Goal: Task Accomplishment & Management: Use online tool/utility

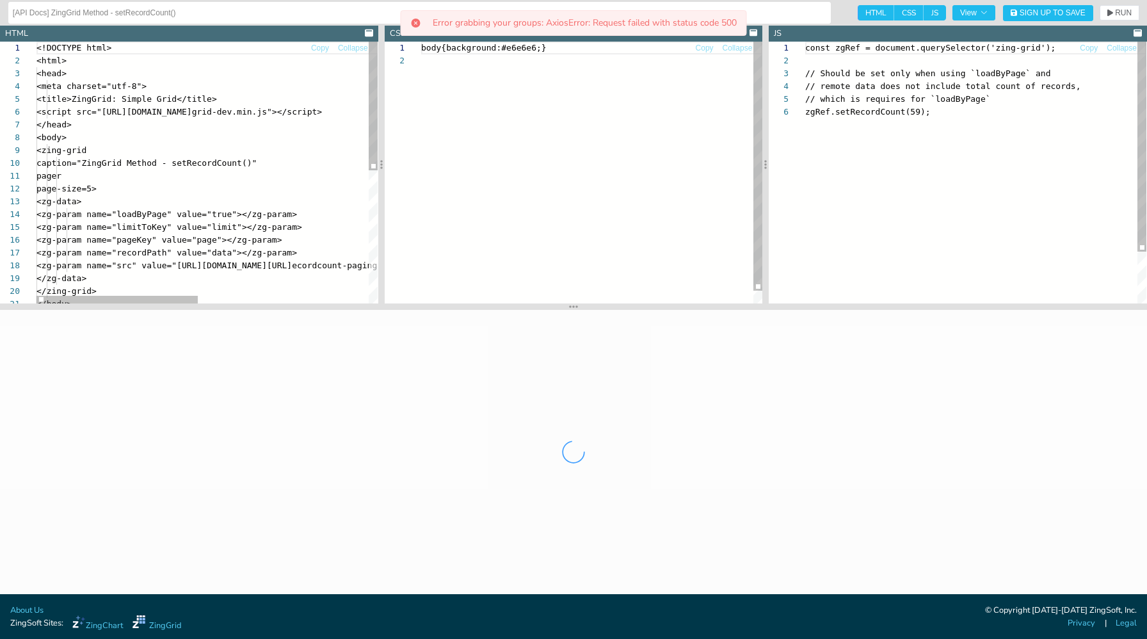
scroll to position [64, 0]
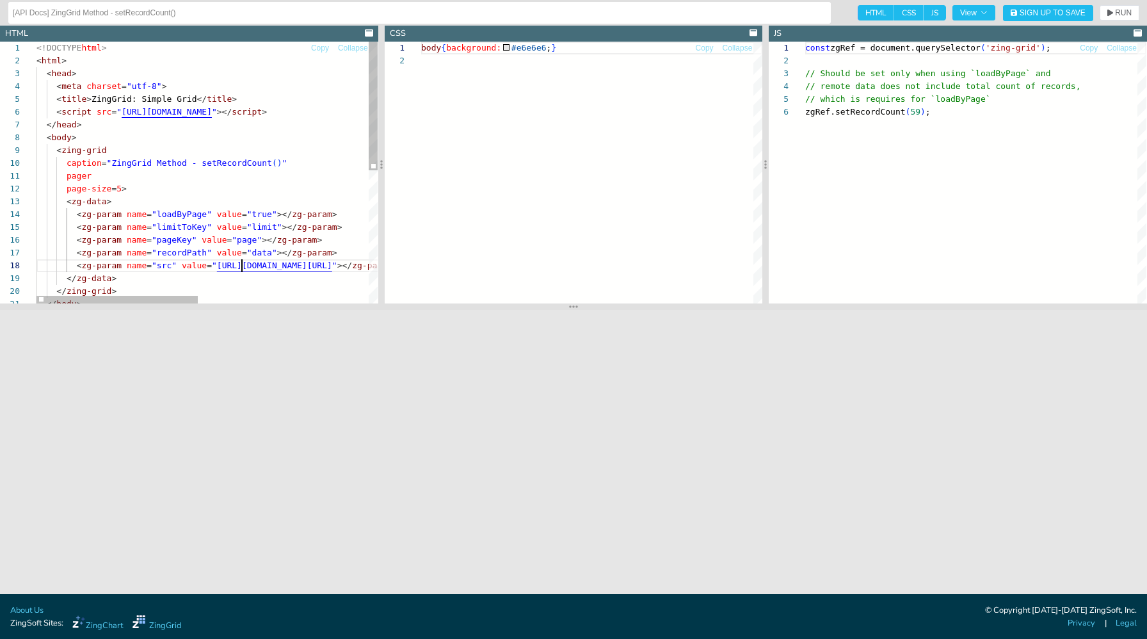
click at [242, 263] on div "<!DOCTYPE html > < html > < head > < meta charset = "utf-8" > < title > ZingGri…" at bounding box center [386, 307] width 700 height 531
click at [238, 296] on div at bounding box center [202, 300] width 332 height 8
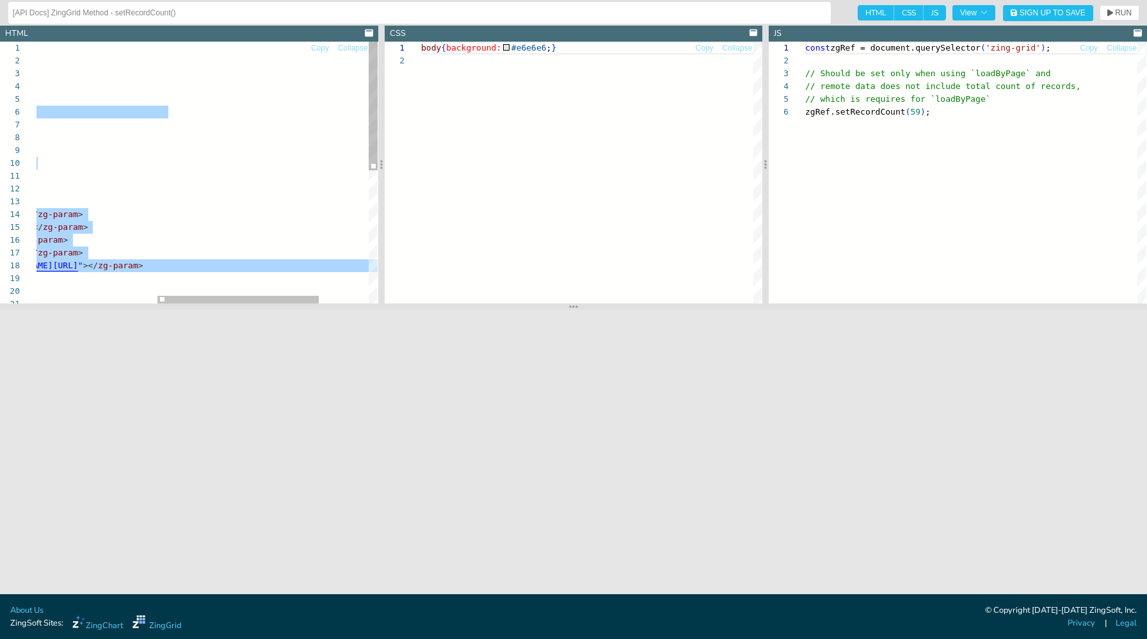
scroll to position [13, 35]
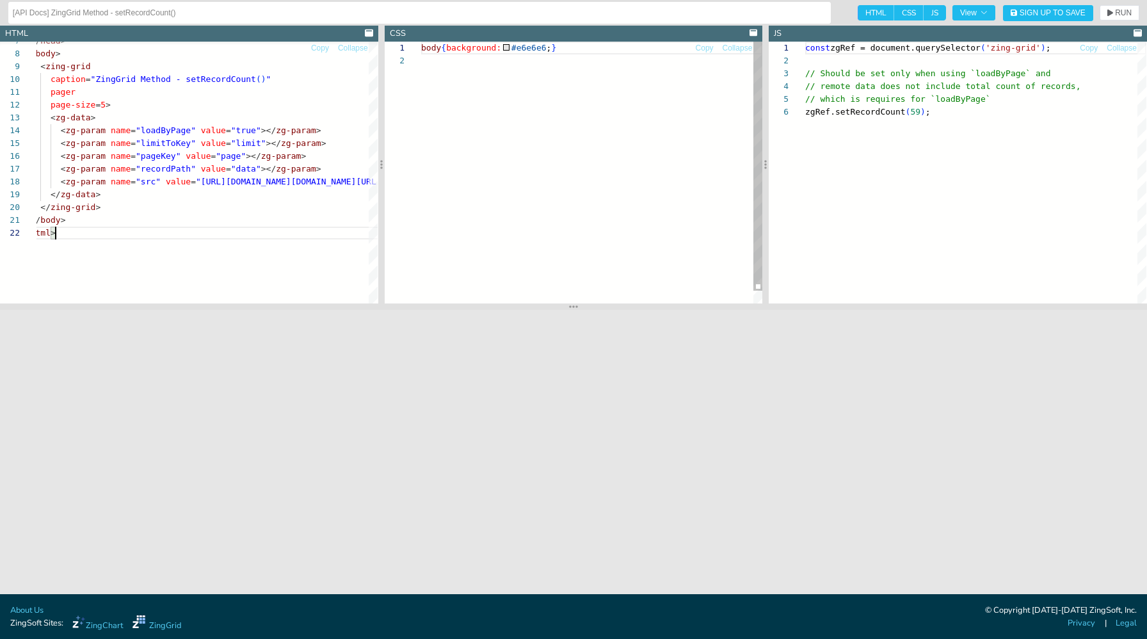
click at [570, 117] on div "body { background: #e6e6e6 ; }" at bounding box center [591, 179] width 341 height 275
click at [853, 109] on div "const zgRef = document.querySelector ( 'zing-grid' ) ; // Should be set only wh…" at bounding box center [975, 205] width 341 height 326
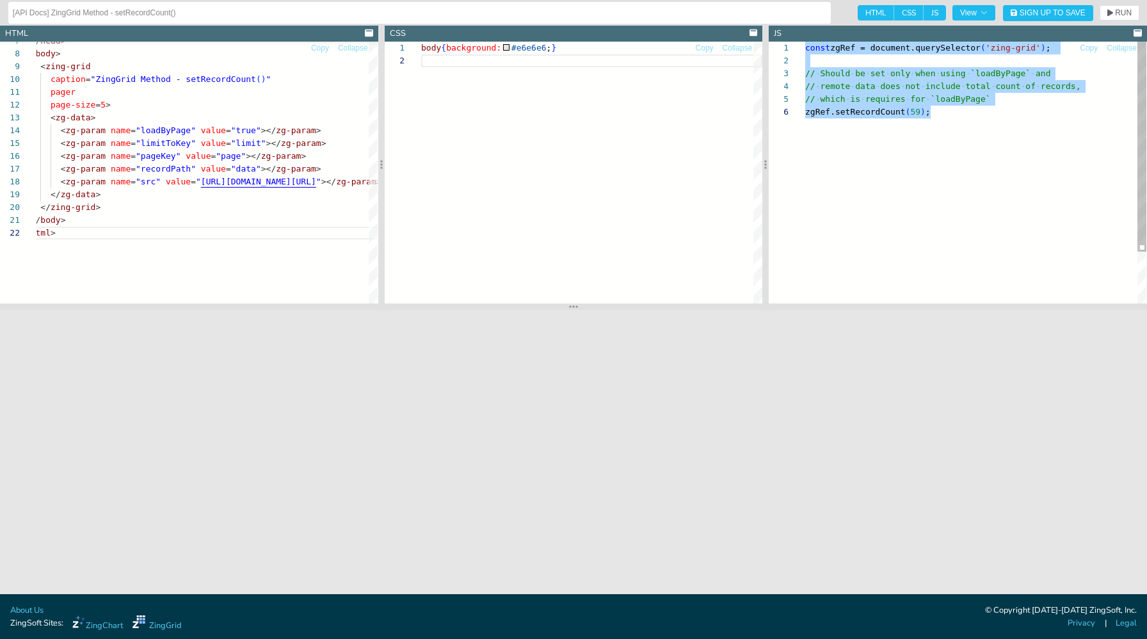
scroll to position [64, 125]
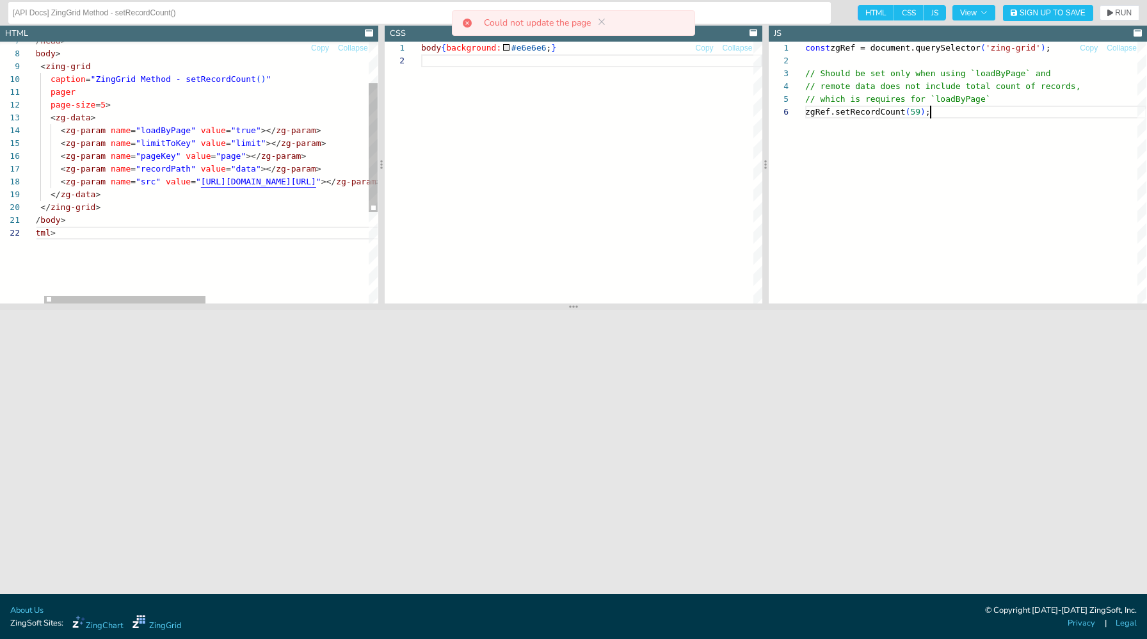
click at [317, 220] on div "</ head > < body > < zing-grid caption = "ZingGrid Method - setRecordCount ( ) …" at bounding box center [370, 223] width 700 height 531
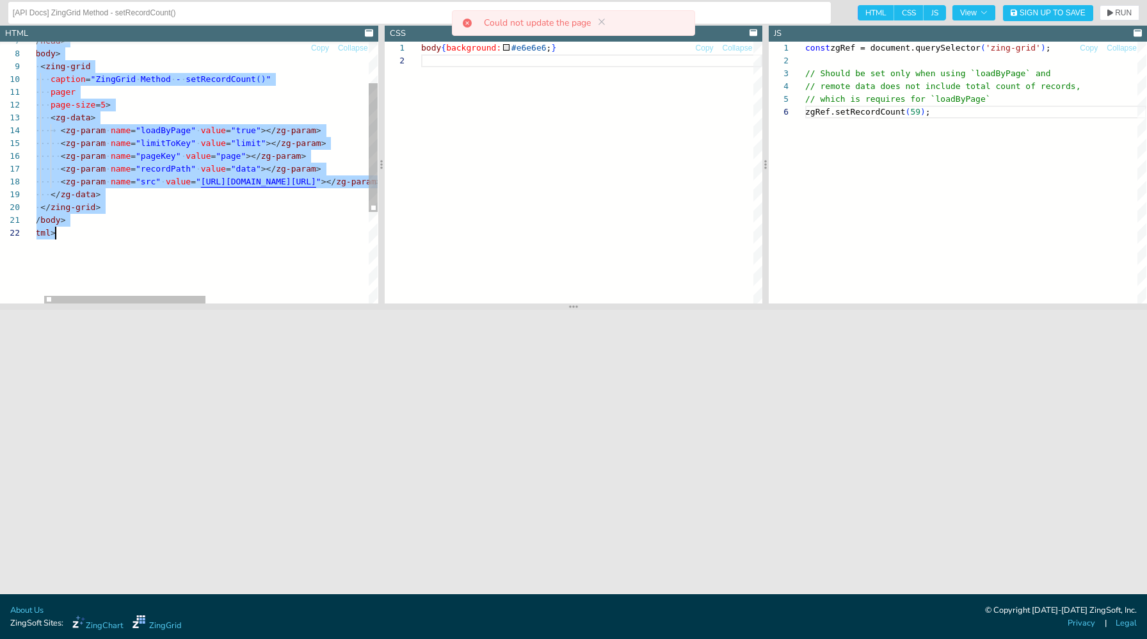
scroll to position [13, 35]
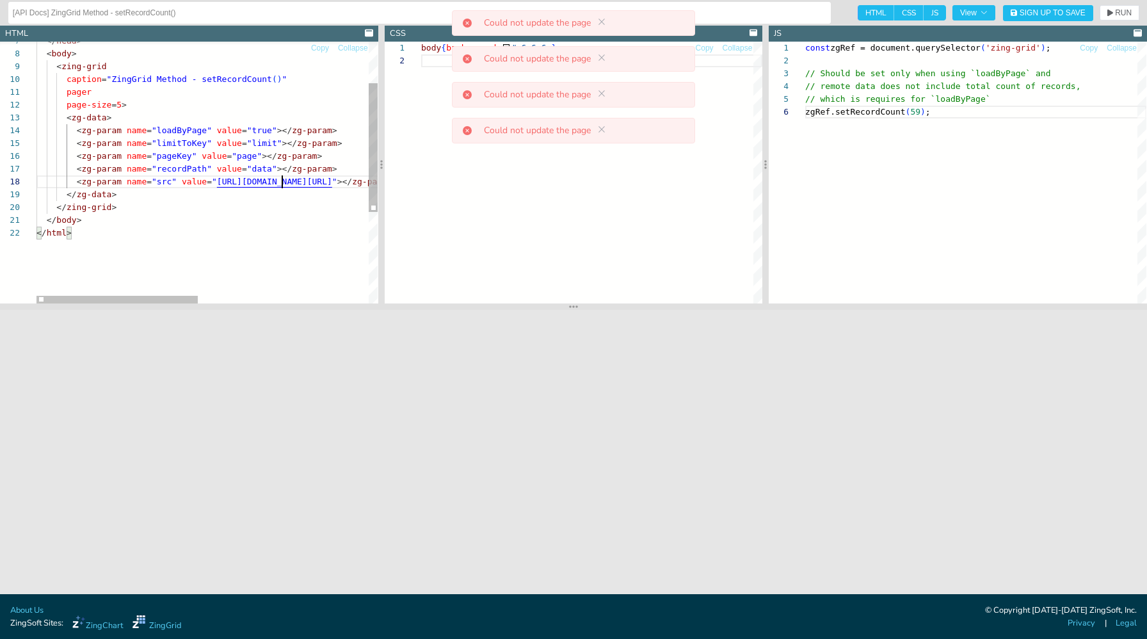
click at [284, 183] on div "</ head > < body > < zing-grid caption = "ZingGrid Method - setRecordCount ( ) …" at bounding box center [386, 223] width 700 height 531
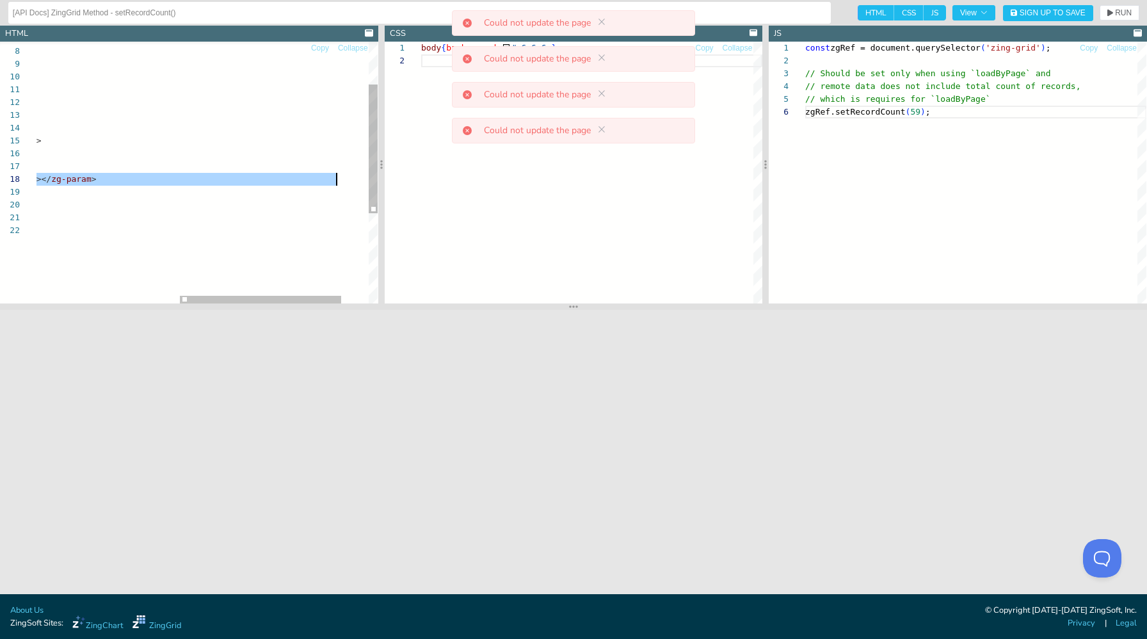
scroll to position [90, 606]
drag, startPoint x: 151, startPoint y: 181, endPoint x: 342, endPoint y: 180, distance: 191.4
click at [342, 180] on div "</ head > < body > < zing-grid caption = "ZingGrid Method - setRecordCount ( ) …" at bounding box center [86, 220] width 700 height 531
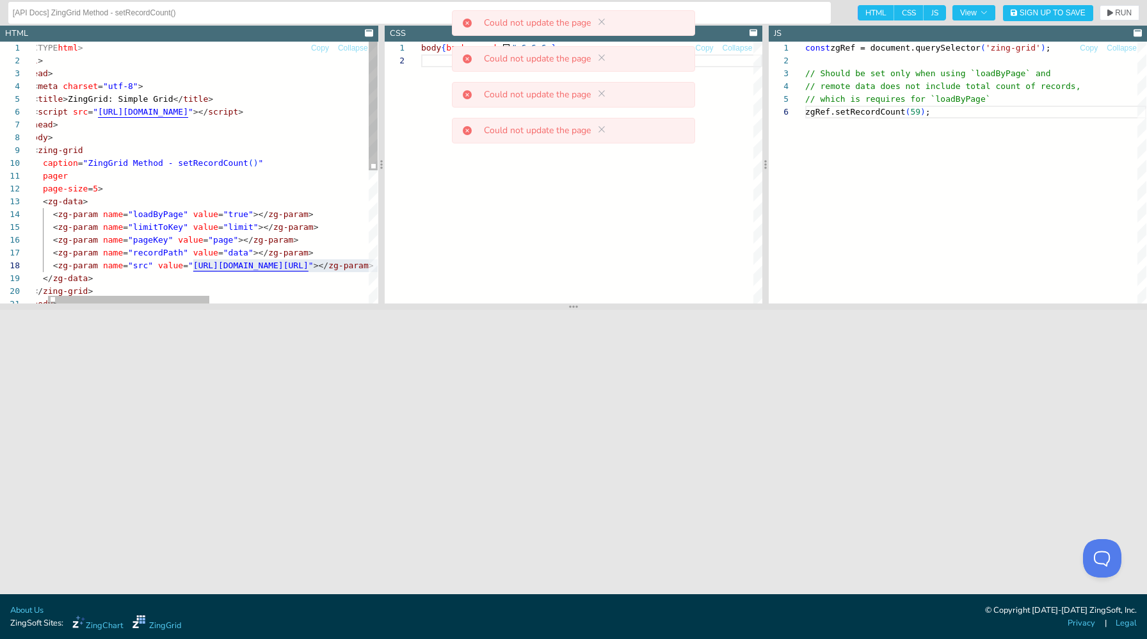
type textarea "<!DOCTYPE html> <html> <head> <meta charset="utf-8"> <title>ZingGrid: Simple Gr…"
drag, startPoint x: 338, startPoint y: 113, endPoint x: 173, endPoint y: 118, distance: 164.6
click at [172, 119] on div "</ head > < body > < zing-grid caption = "ZingGrid Method - setRecordCount ( ) …" at bounding box center [363, 307] width 700 height 531
click at [169, 149] on div "</ head > < body > < zing-grid caption = "ZingGrid Method - setRecordCount ( ) …" at bounding box center [363, 307] width 700 height 531
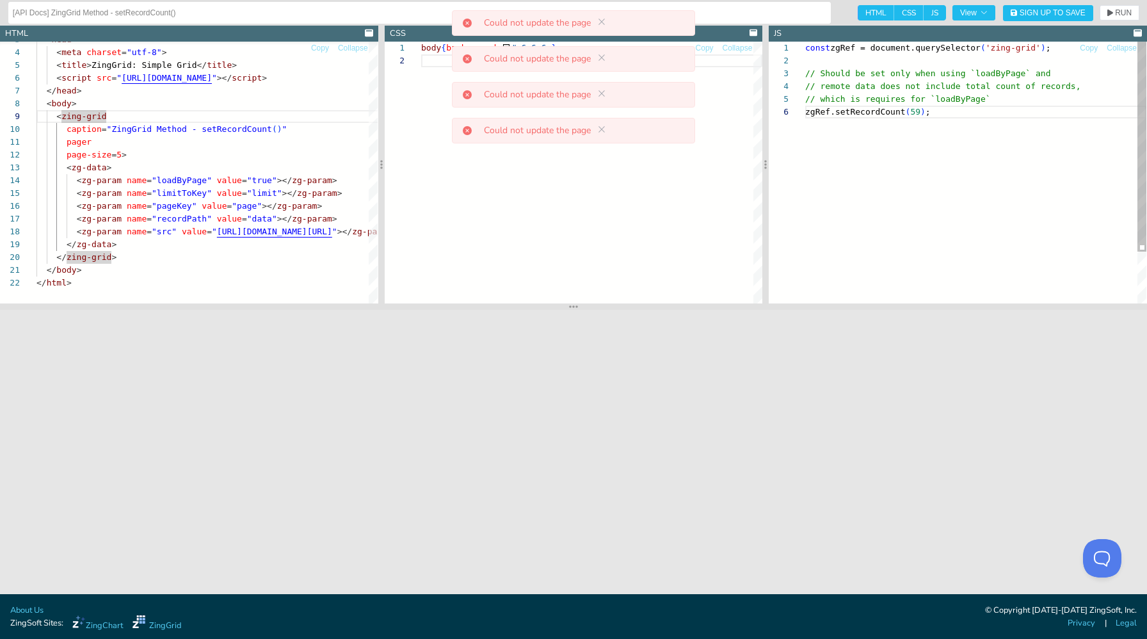
click at [920, 114] on div "const zgRef = document.querySelector ( 'zing-grid' ) ; // Should be set only wh…" at bounding box center [975, 205] width 341 height 326
click at [865, 182] on div "const zgRef = document.querySelector ( 'zing-grid' ) ; // Should be set only wh…" at bounding box center [975, 205] width 341 height 326
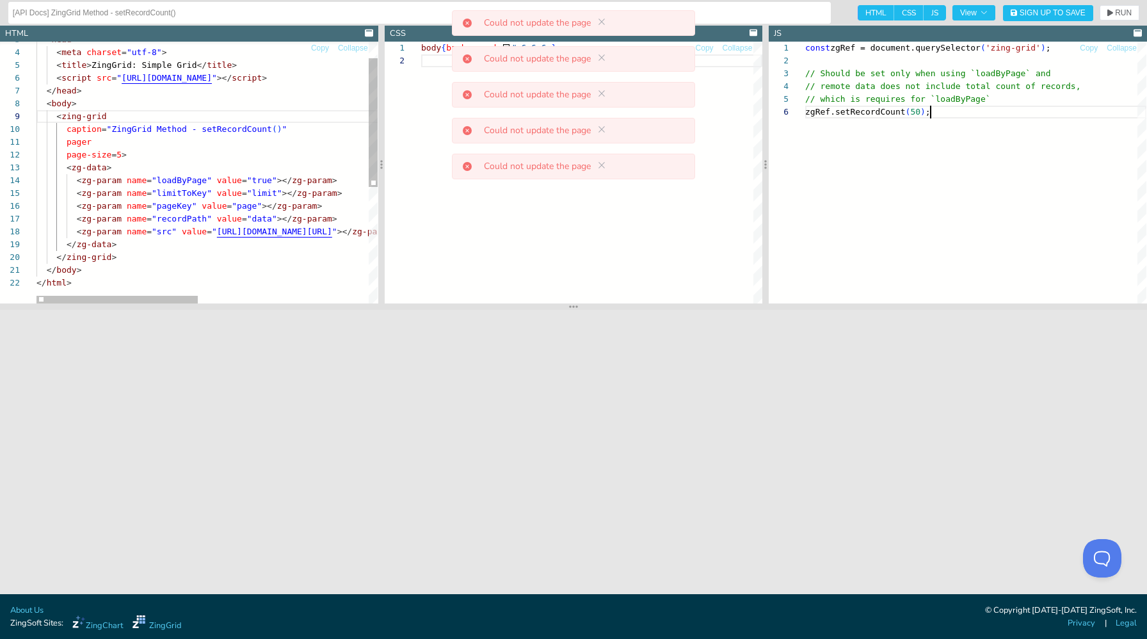
type textarea "const zgRef = document.querySelector('zing-grid'); // Should be set only when u…"
click at [176, 157] on div "</ head > < body > < zing-grid caption = "ZingGrid Method - setRecordCount ( ) …" at bounding box center [386, 273] width 700 height 531
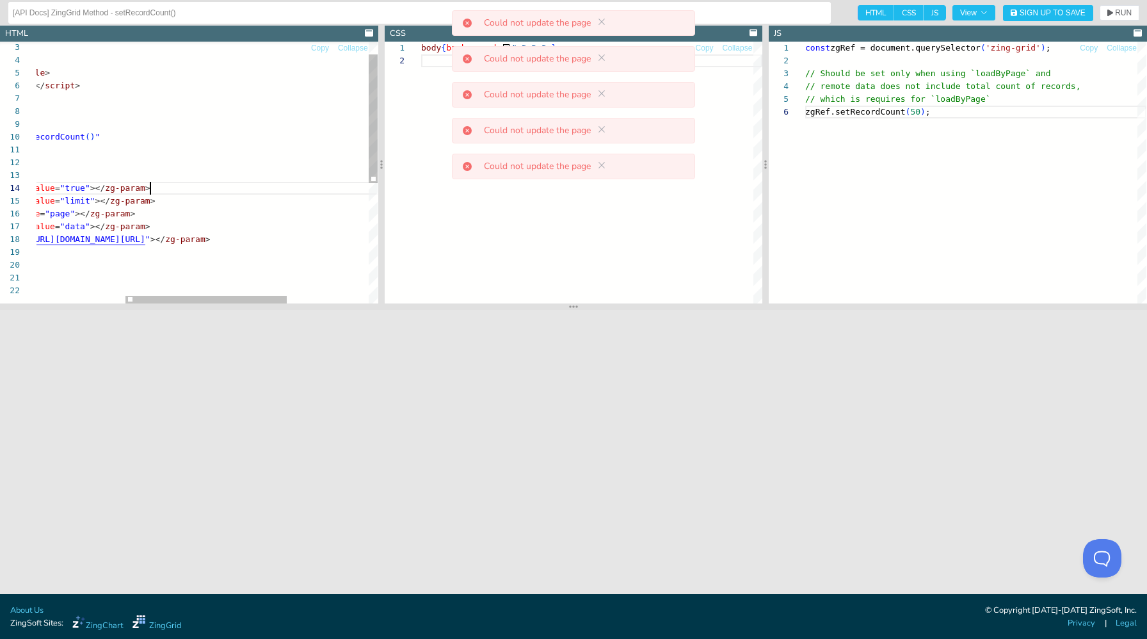
click at [257, 182] on div "</ head > < body > < zing-grid caption = "ZingGrid Method - setRecordCount ( ) …" at bounding box center [200, 280] width 700 height 531
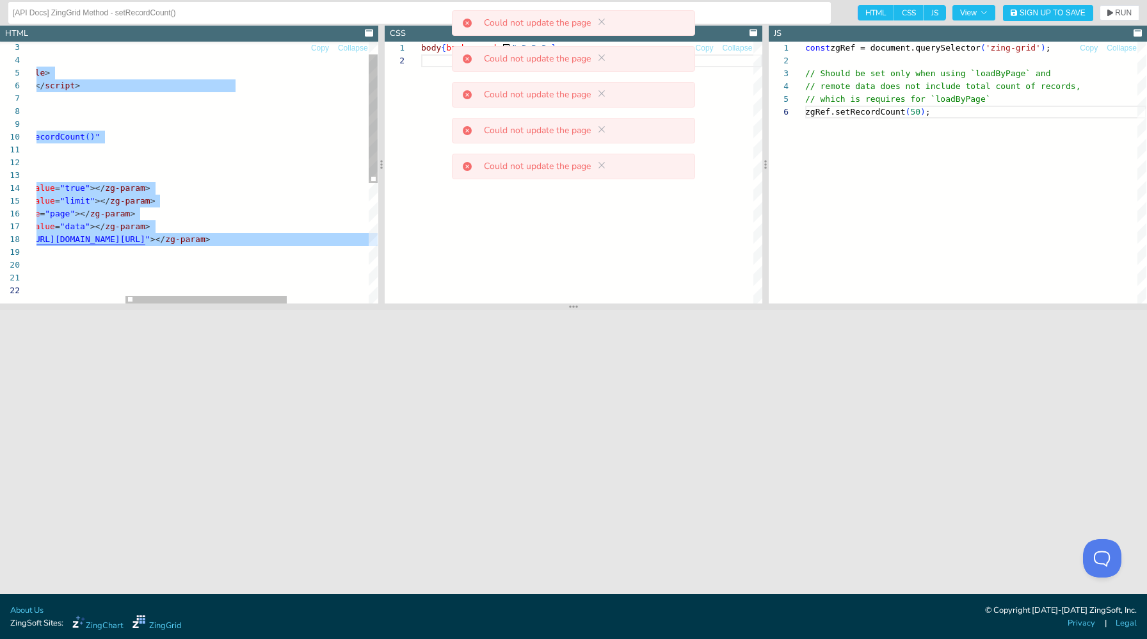
type textarea "</body> </html>"
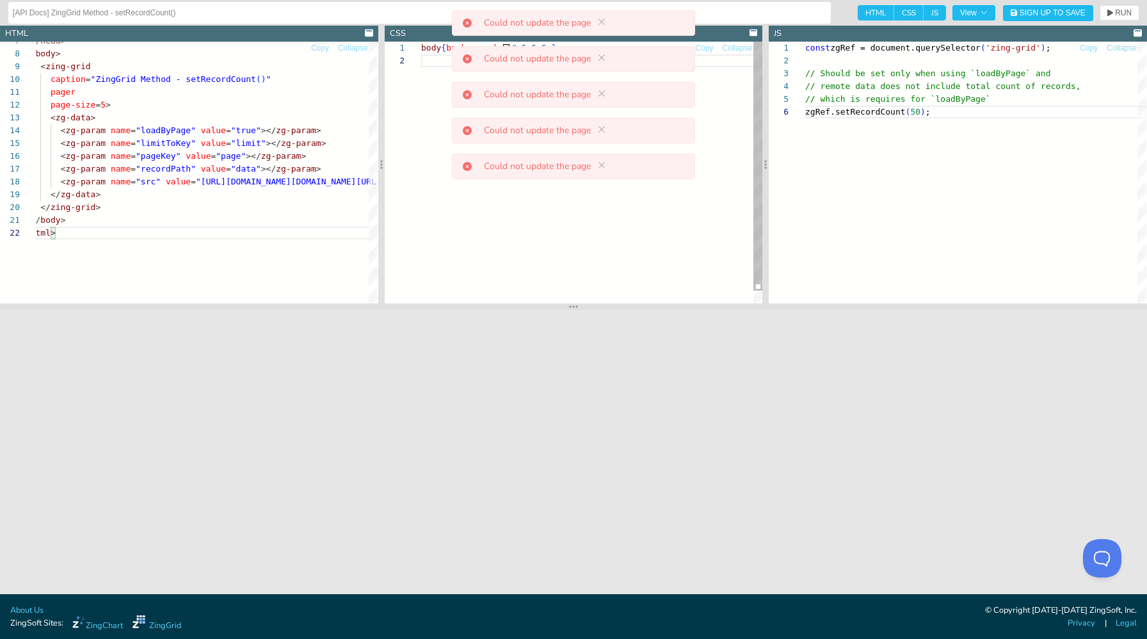
click at [444, 236] on div "body { background: #e6e6e6 ; }" at bounding box center [591, 179] width 341 height 275
click at [849, 216] on div "const zgRef = document.querySelector ( 'zing-grid' ) ; // Should be set only wh…" at bounding box center [975, 205] width 341 height 326
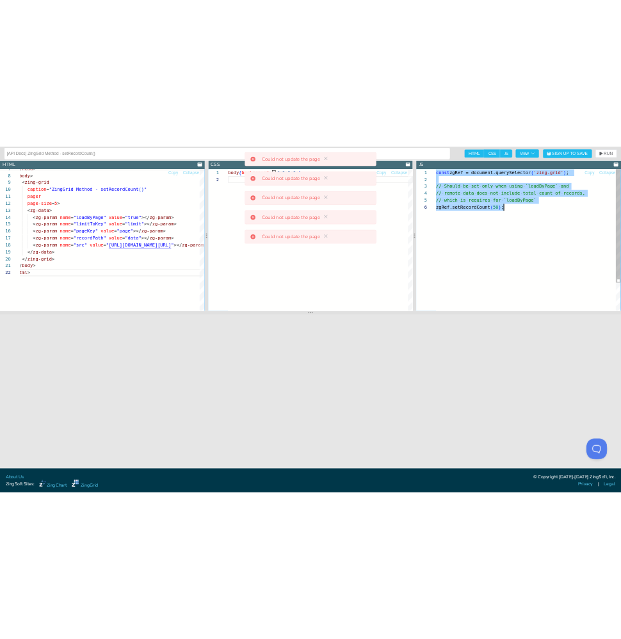
scroll to position [64, 125]
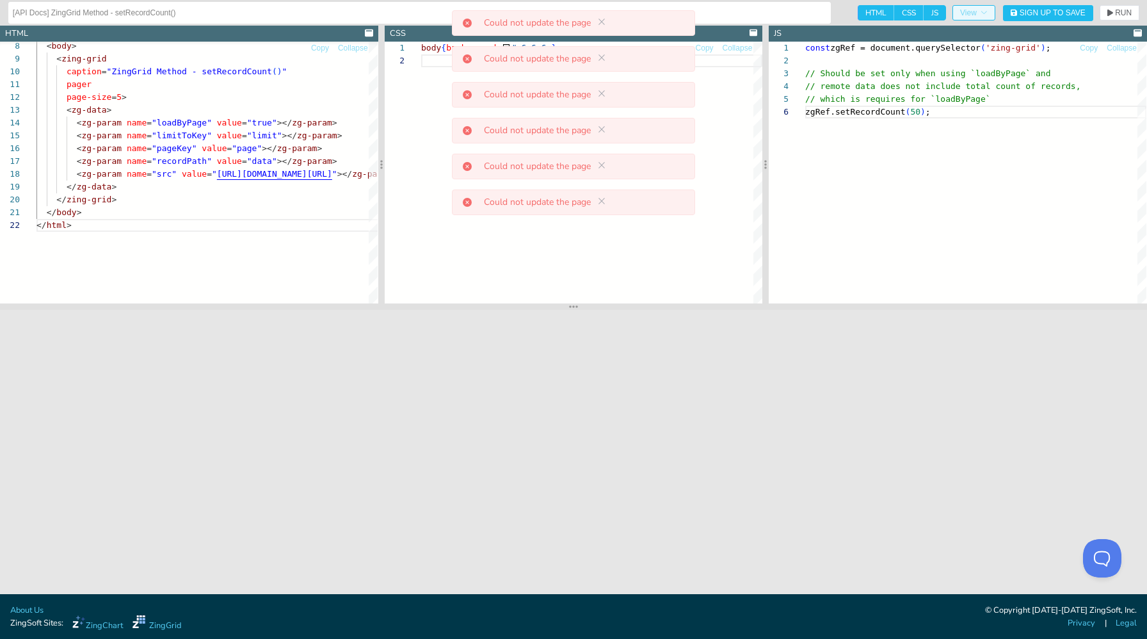
click at [972, 12] on span "View" at bounding box center [974, 13] width 28 height 8
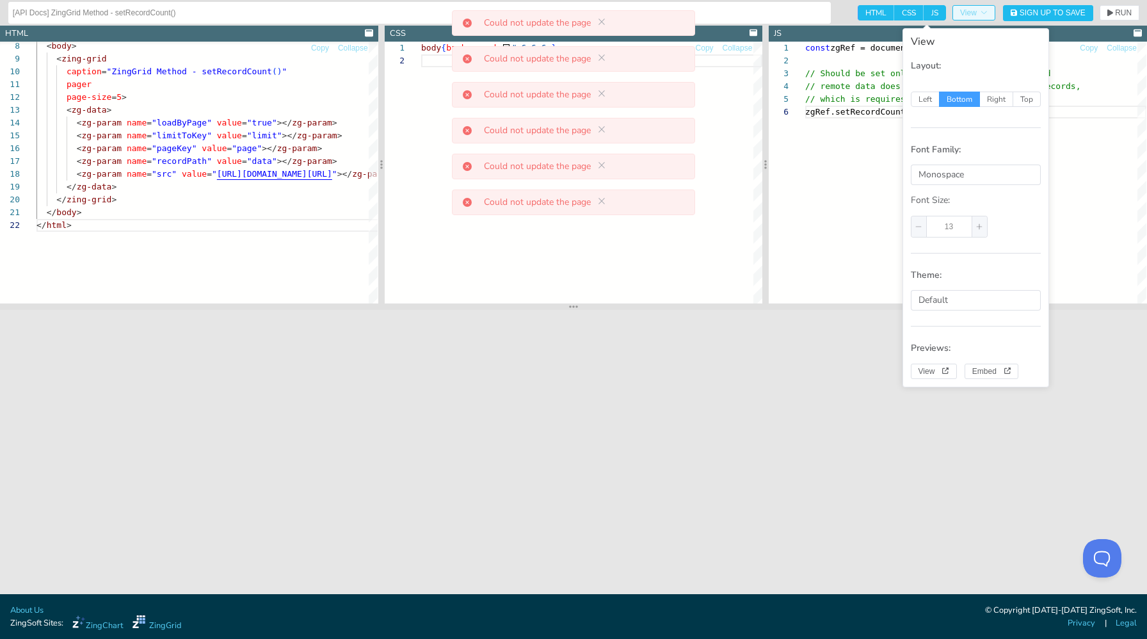
click at [970, 19] on button "View" at bounding box center [973, 12] width 43 height 15
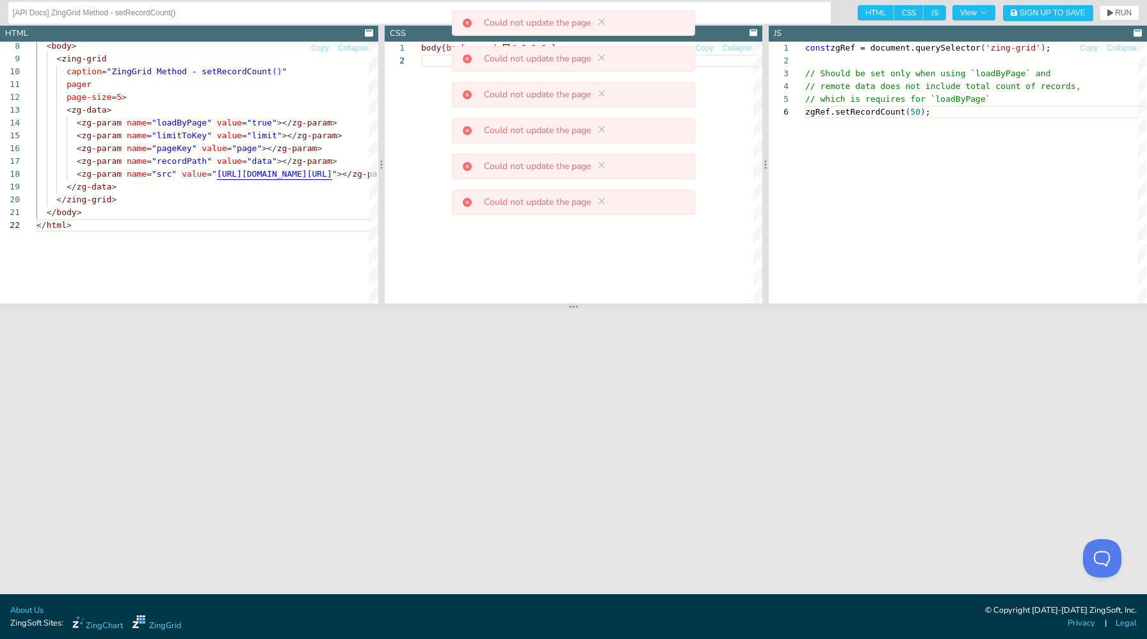
click at [933, 8] on span "JS" at bounding box center [935, 12] width 22 height 15
click at [932, 8] on input "JS" at bounding box center [928, 9] width 8 height 8
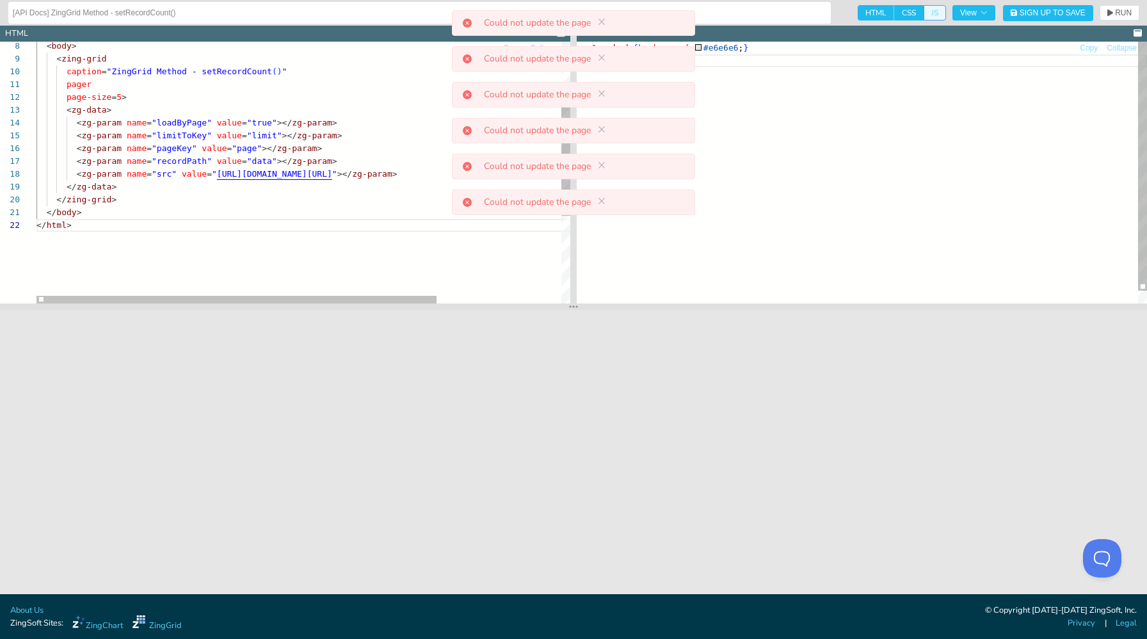
click at [933, 8] on span "JS" at bounding box center [935, 12] width 22 height 15
click at [932, 8] on input "JS" at bounding box center [928, 9] width 8 height 8
checkbox input "true"
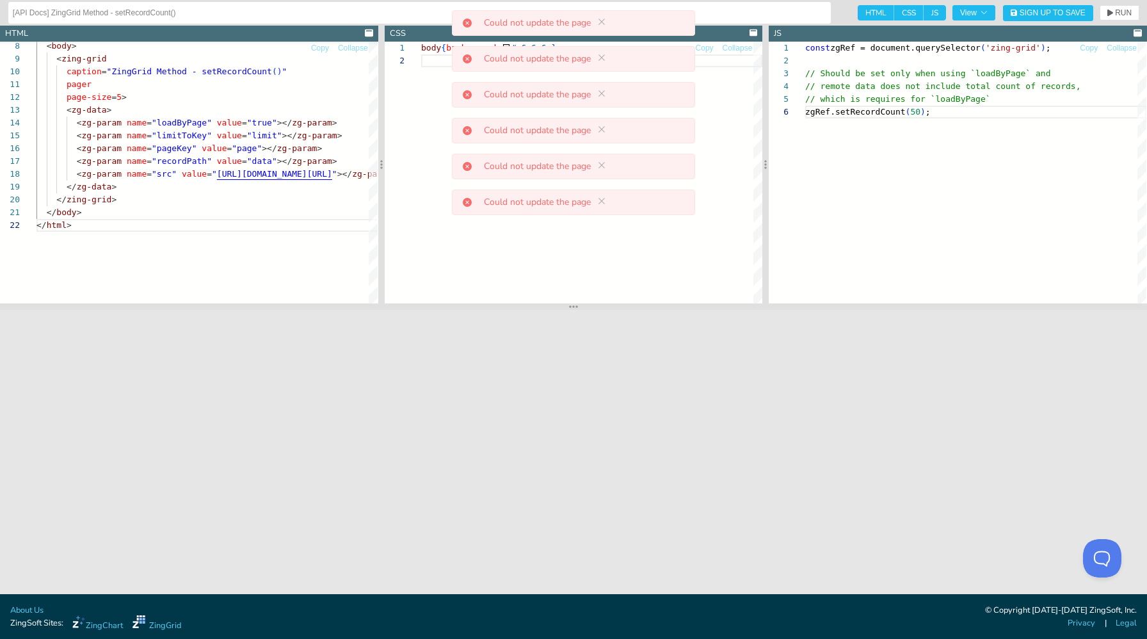
click at [871, 11] on span "HTML" at bounding box center [876, 12] width 36 height 15
click at [866, 11] on input "HTML" at bounding box center [862, 9] width 8 height 8
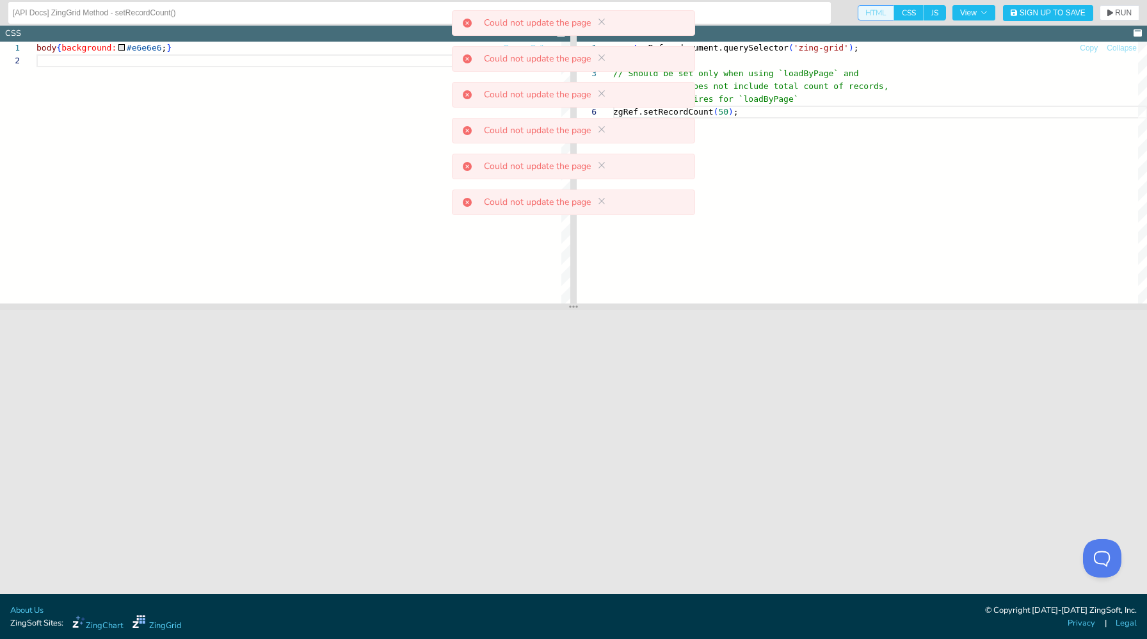
click at [871, 11] on span "HTML" at bounding box center [876, 12] width 36 height 15
click at [866, 11] on input "HTML" at bounding box center [862, 9] width 8 height 8
checkbox input "true"
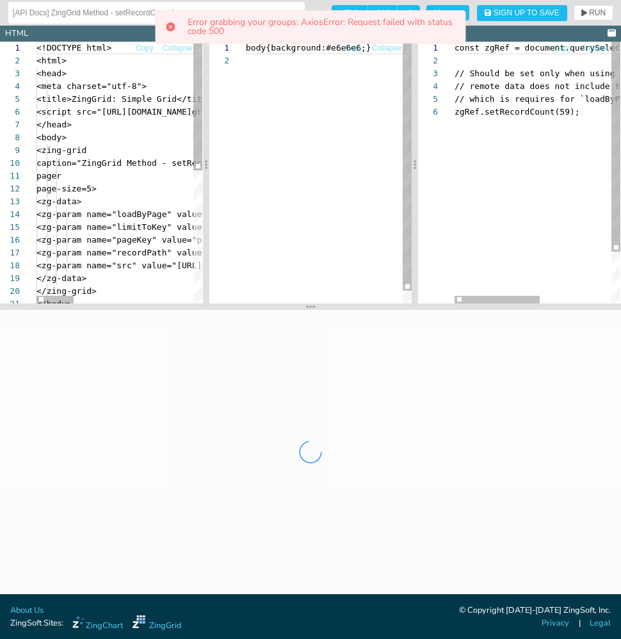
scroll to position [64, 0]
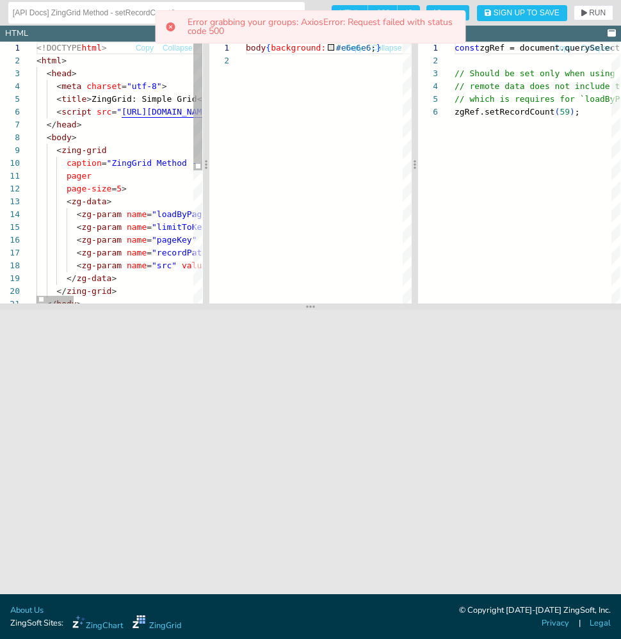
click at [174, 277] on div "<!DOCTYPE html > < html > < head > < meta charset = "utf-8" > < title > ZingGri…" at bounding box center [386, 307] width 700 height 531
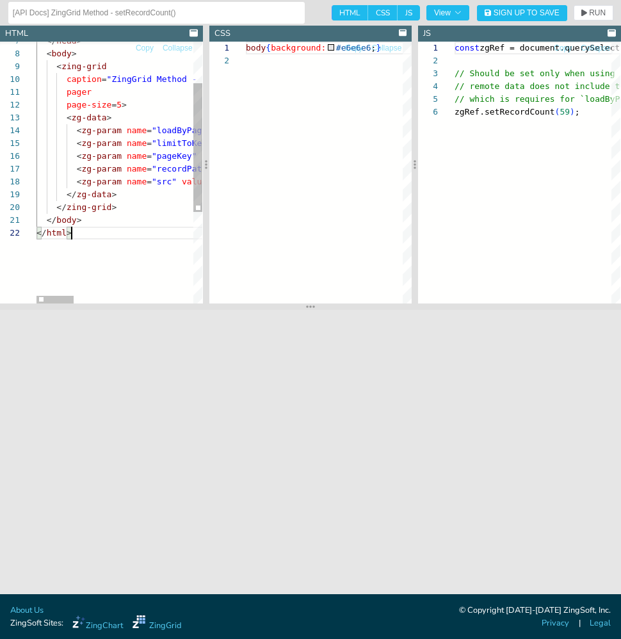
scroll to position [13, 35]
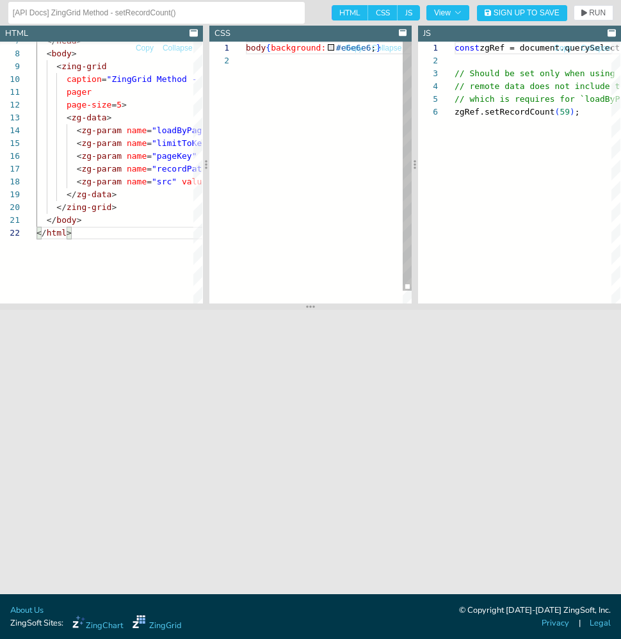
click at [266, 205] on div "body { background: #e6e6e6 ; }" at bounding box center [329, 179] width 166 height 275
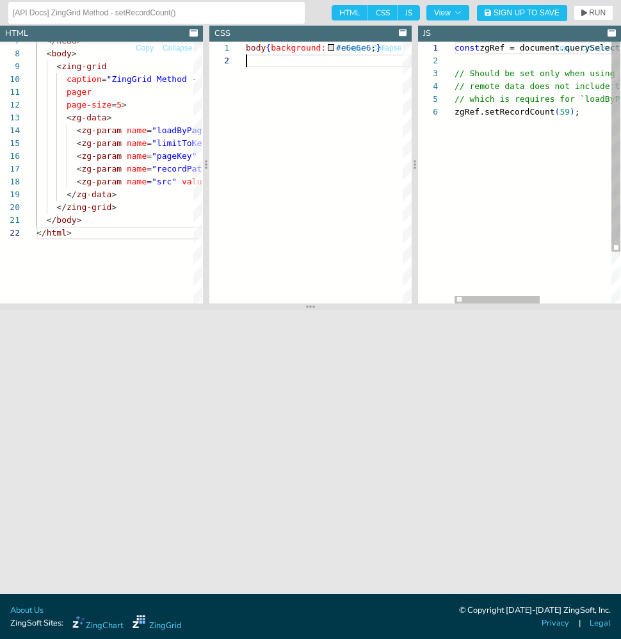
click at [506, 96] on div "const zgRef = document.querySelector ( 'zing-grid' ) ; // Should be set only wh…" at bounding box center [606, 205] width 305 height 326
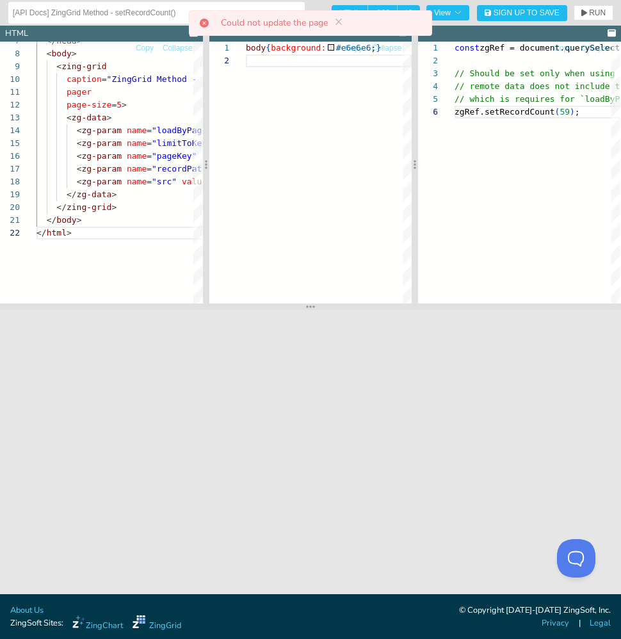
scroll to position [0, 0]
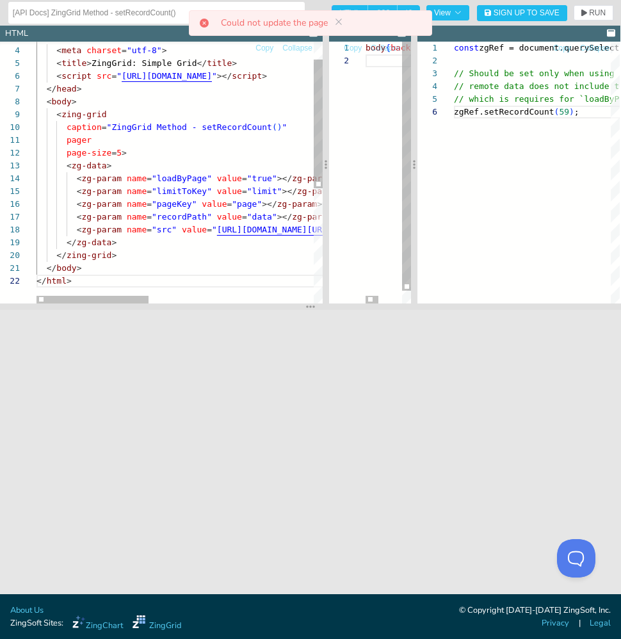
drag, startPoint x: 206, startPoint y: 226, endPoint x: 328, endPoint y: 255, distance: 125.1
click at [328, 255] on div at bounding box center [326, 165] width 6 height 278
click at [232, 296] on div at bounding box center [175, 300] width 278 height 8
click at [240, 160] on div "< body > < zing-grid caption = "ZingGrid Method - setRecordCount ( ) " pager pa…" at bounding box center [386, 271] width 700 height 531
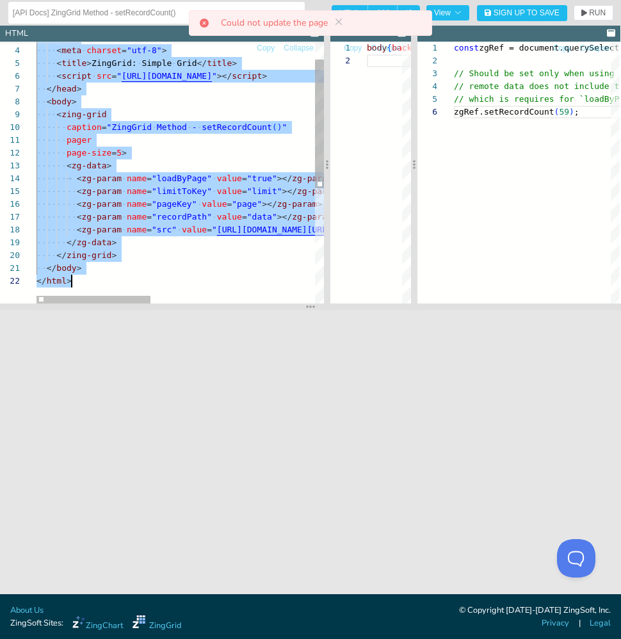
click at [207, 259] on div "< body > < zing-grid caption = "ZingGrid Method - setRecordCount ( ) " pager pa…" at bounding box center [386, 271] width 700 height 531
type textarea "pager page-size=5> <zg-data> <zg-param name="loadByPage" value="true"></zg-para…"
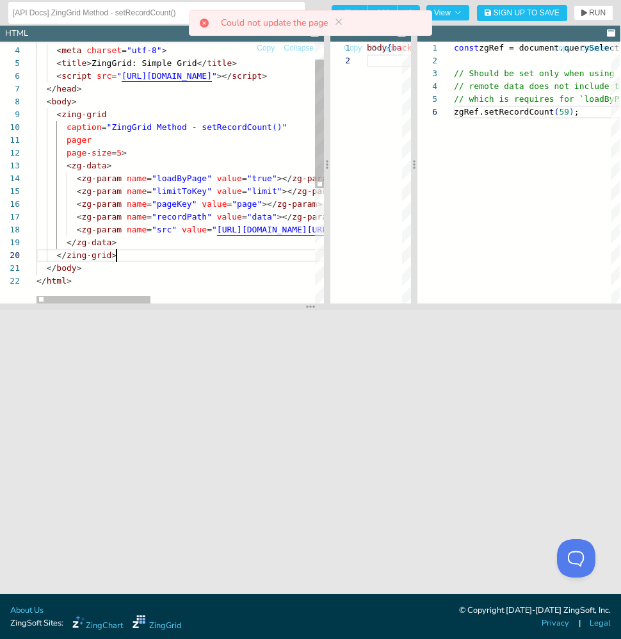
scroll to position [115, 80]
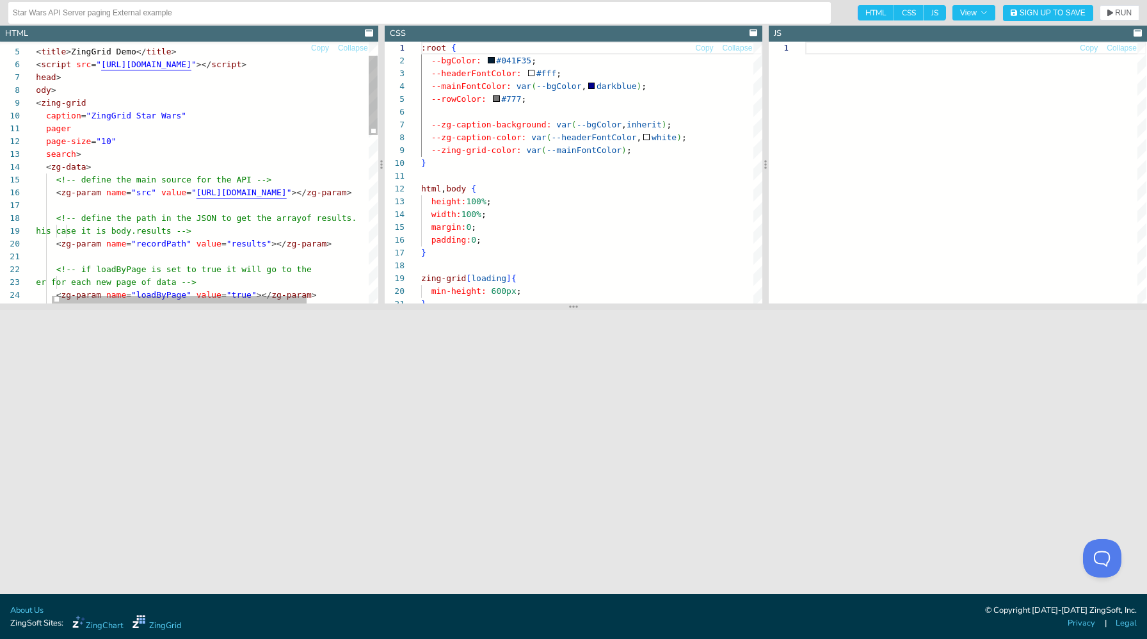
type textarea "pager page-size="10" search> <zg-data> <!-- define the main source for the API …"
click at [274, 195] on div "< zg-param name = "loadByPage" value = "true" ></ zg-param > server for each ne…" at bounding box center [238, 425] width 445 height 863
